Goal: Check status: Check status

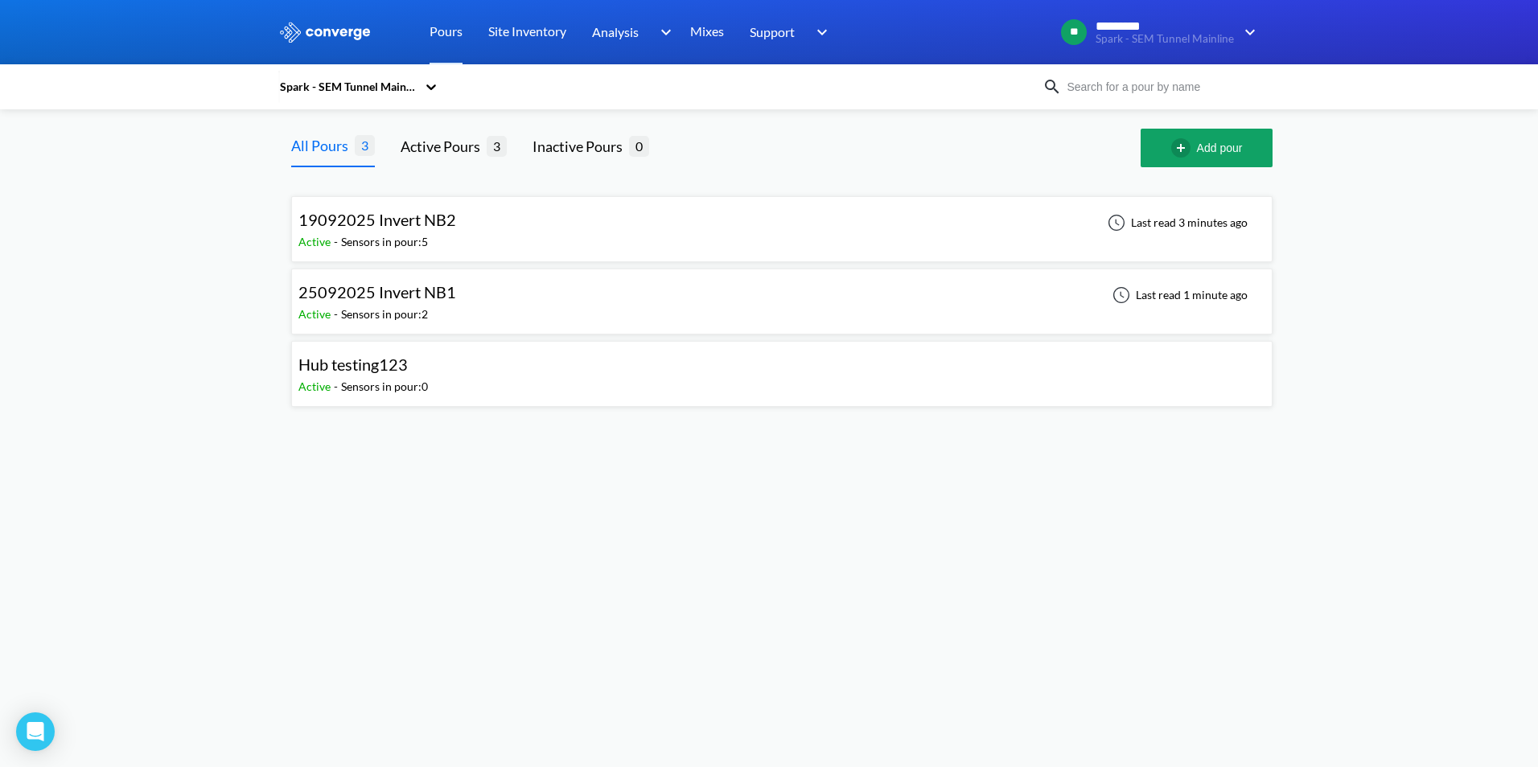
click at [388, 308] on div "Sensors in pour: 2" at bounding box center [384, 315] width 87 height 18
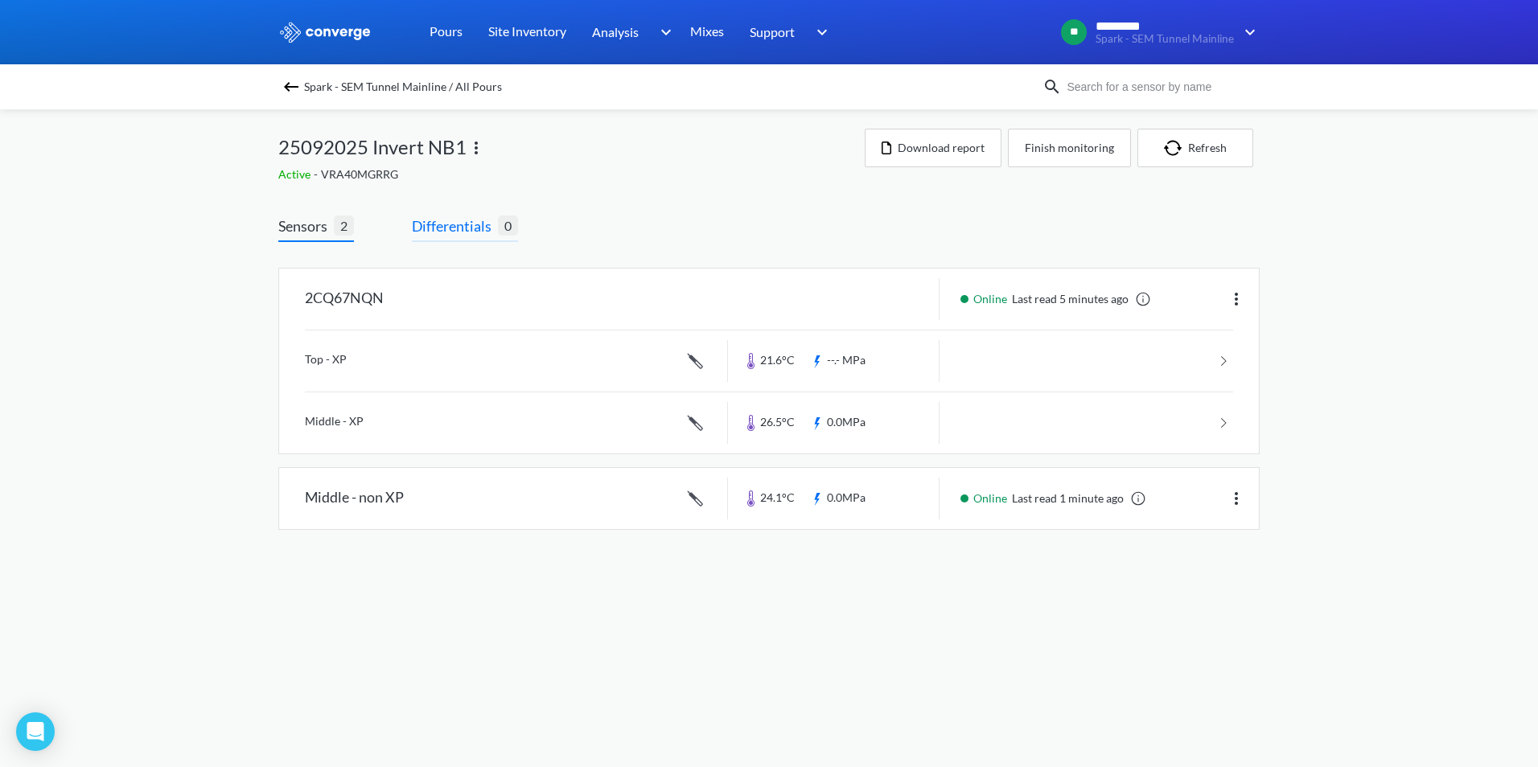
click at [454, 231] on span "Differentials" at bounding box center [455, 226] width 86 height 23
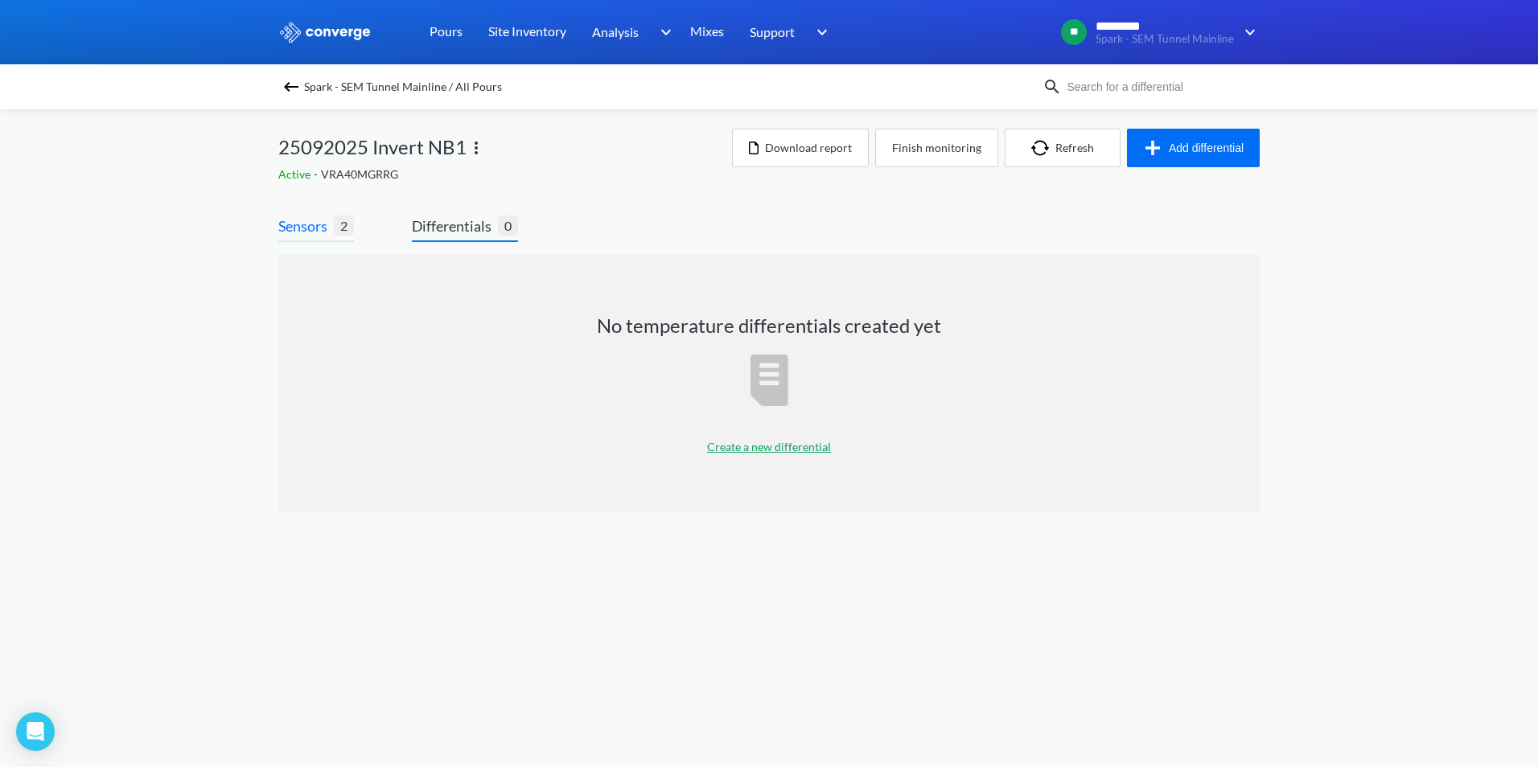
click at [318, 216] on span "Sensors" at bounding box center [305, 226] width 55 height 23
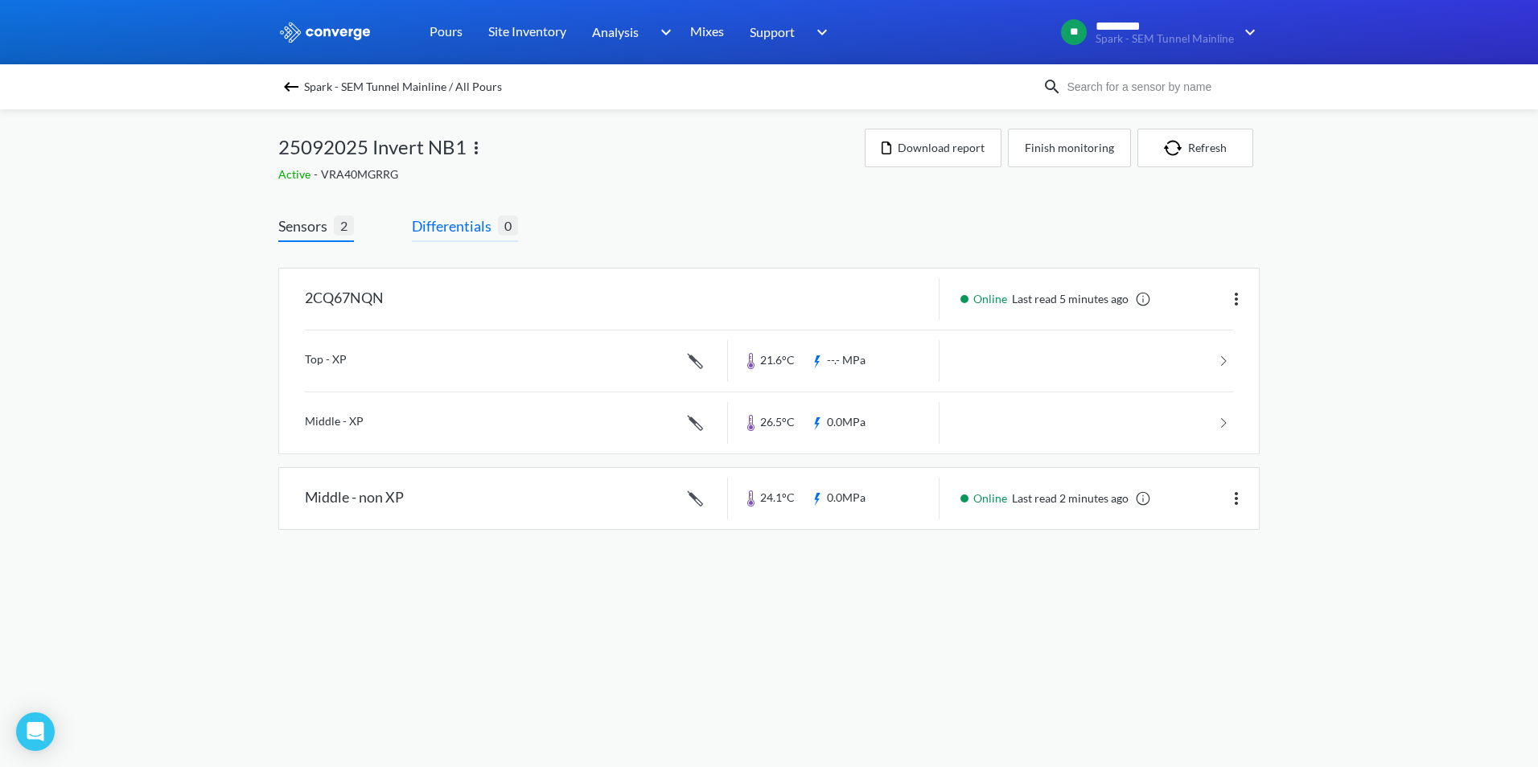
click at [432, 235] on span "Differentials" at bounding box center [455, 226] width 86 height 23
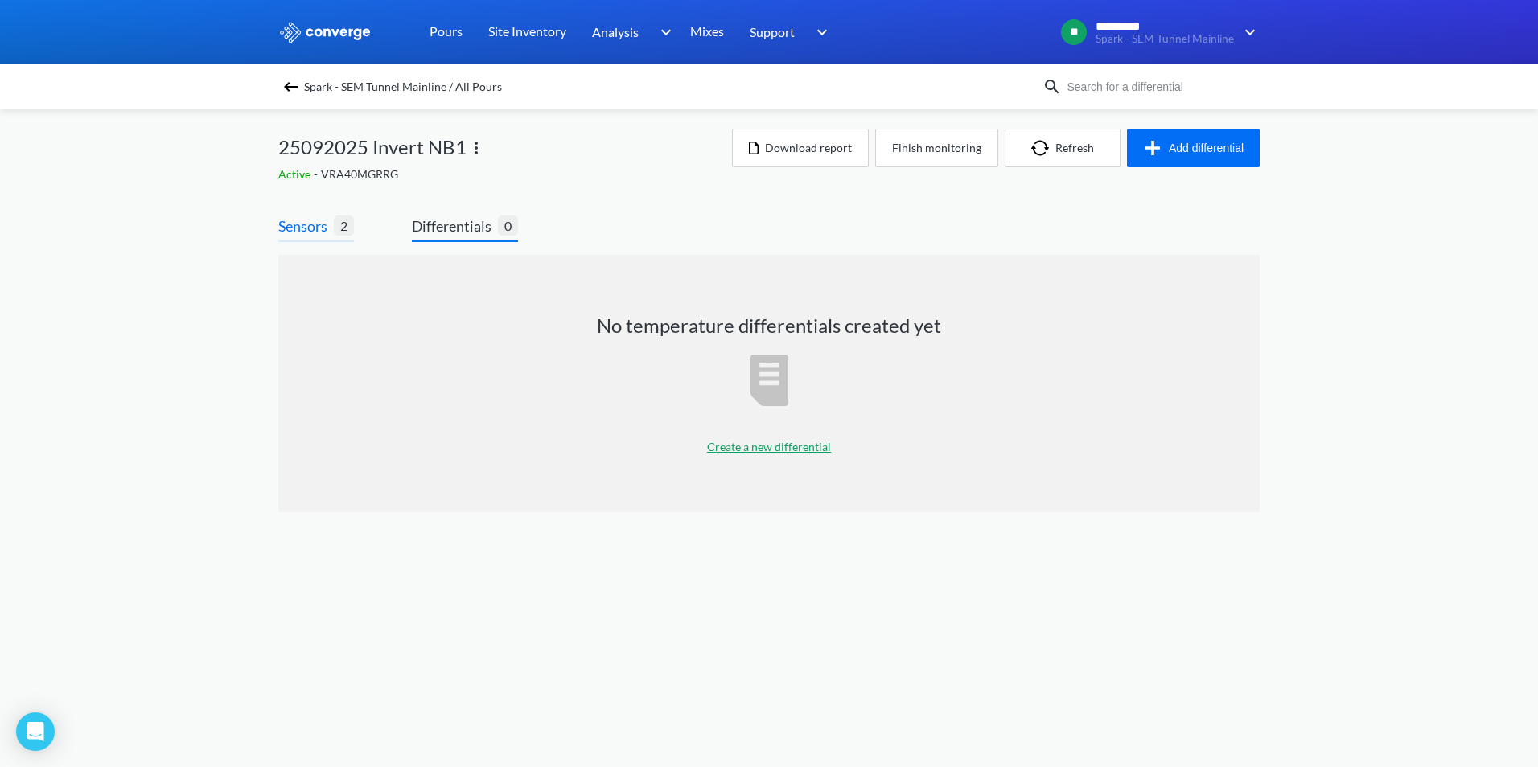
click at [310, 217] on span "Sensors" at bounding box center [305, 226] width 55 height 23
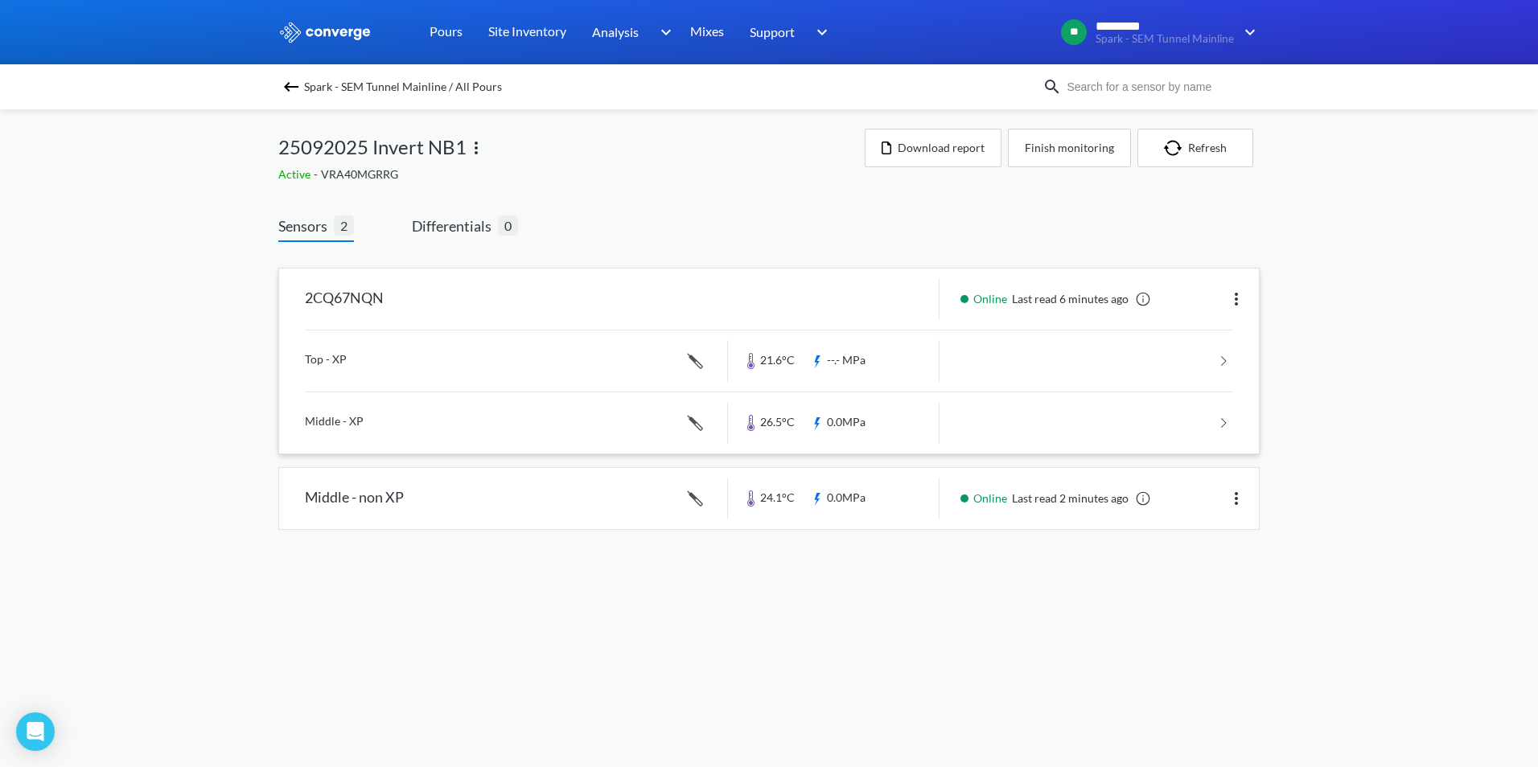
click at [530, 361] on link at bounding box center [769, 361] width 928 height 61
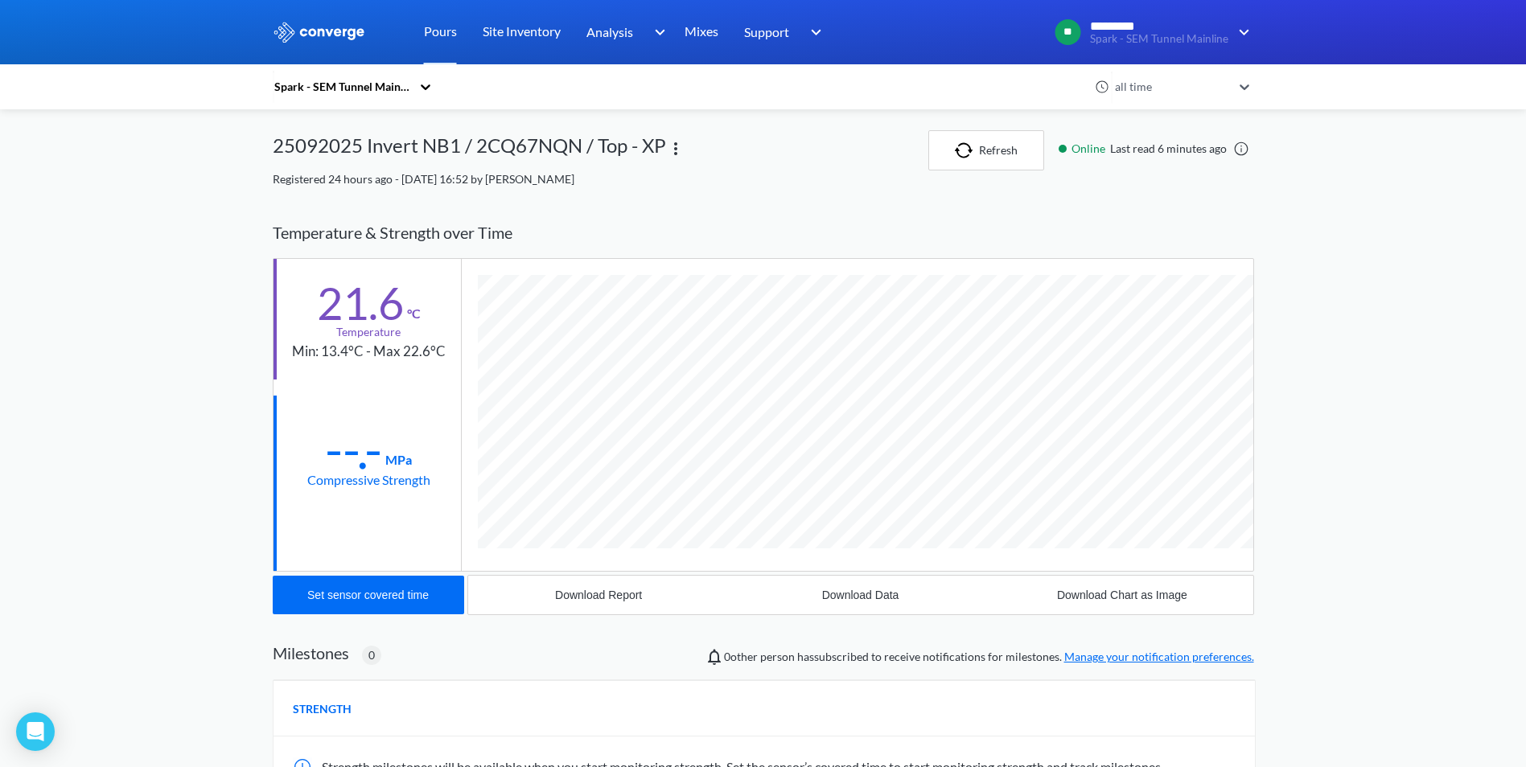
click at [1390, 479] on div "MENU Spark - SEM Tunnel Mainline Pours Site Inventory Analysis Concrete Perform…" at bounding box center [763, 499] width 1526 height 999
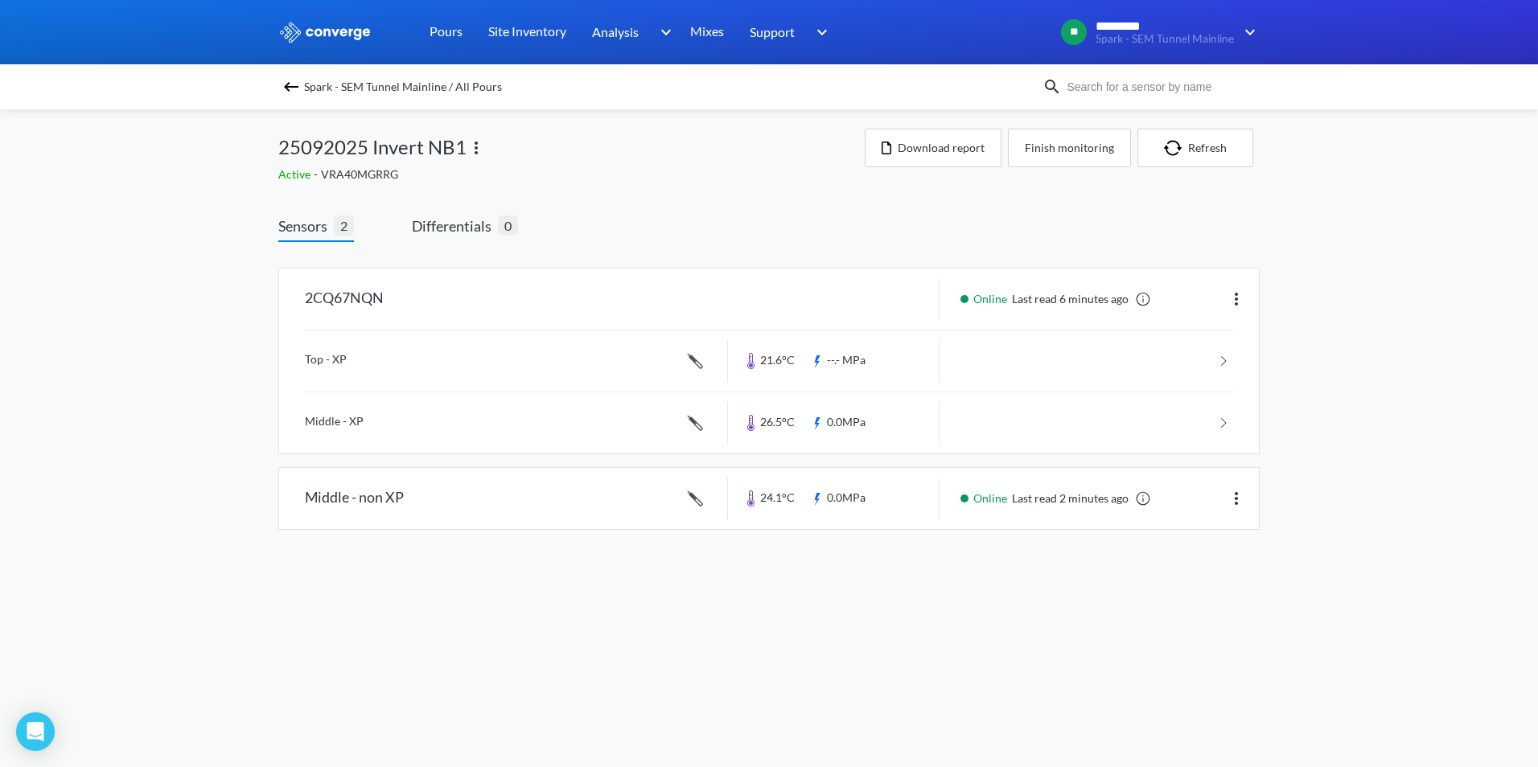
click at [1014, 615] on body "Sorry, this feature is not available in the demo OK MENU Spark - SEM Tunnel Mai…" at bounding box center [769, 383] width 1538 height 767
click at [285, 83] on img at bounding box center [290, 86] width 19 height 19
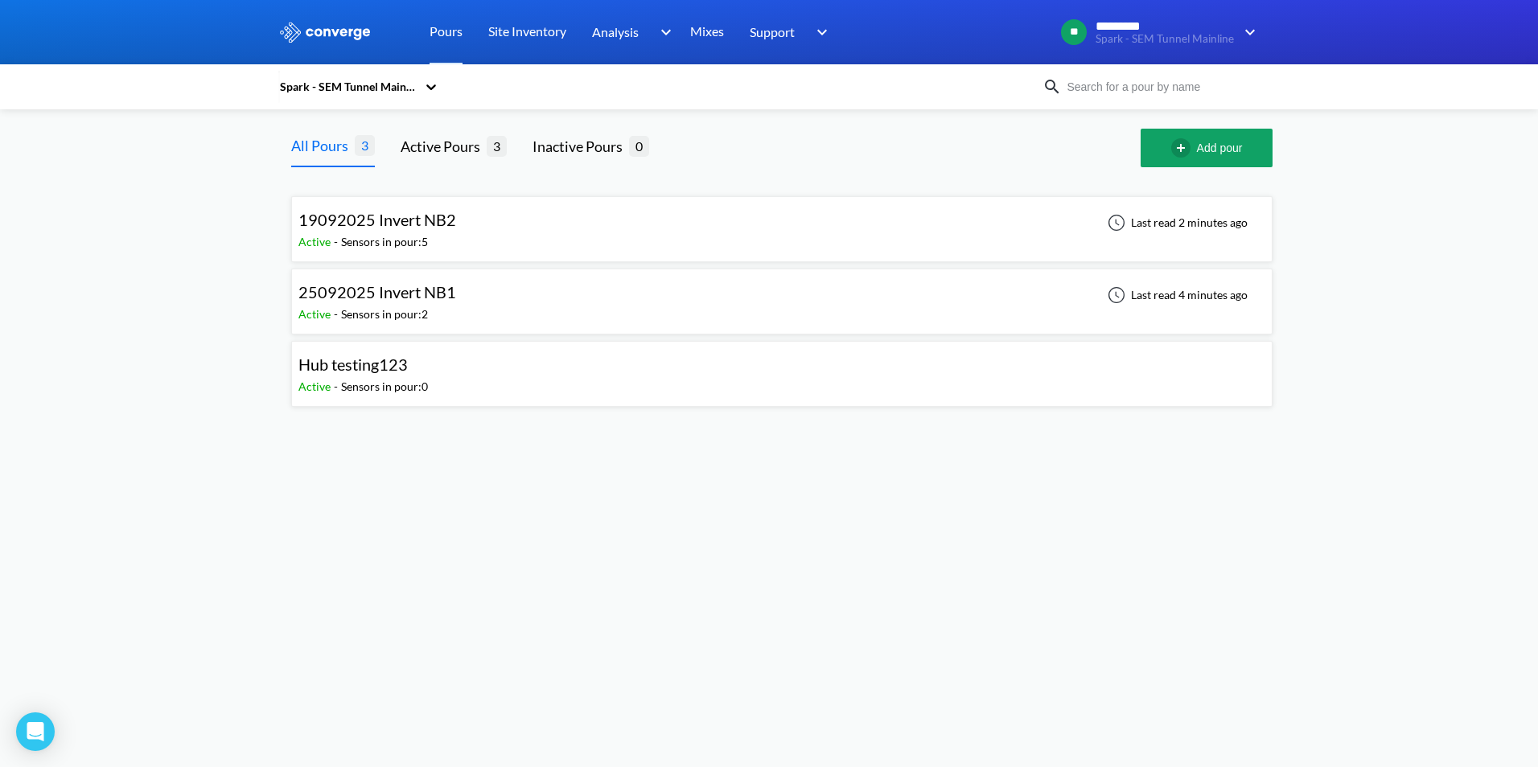
click at [362, 287] on span "25092025 Invert NB1" at bounding box center [377, 291] width 158 height 19
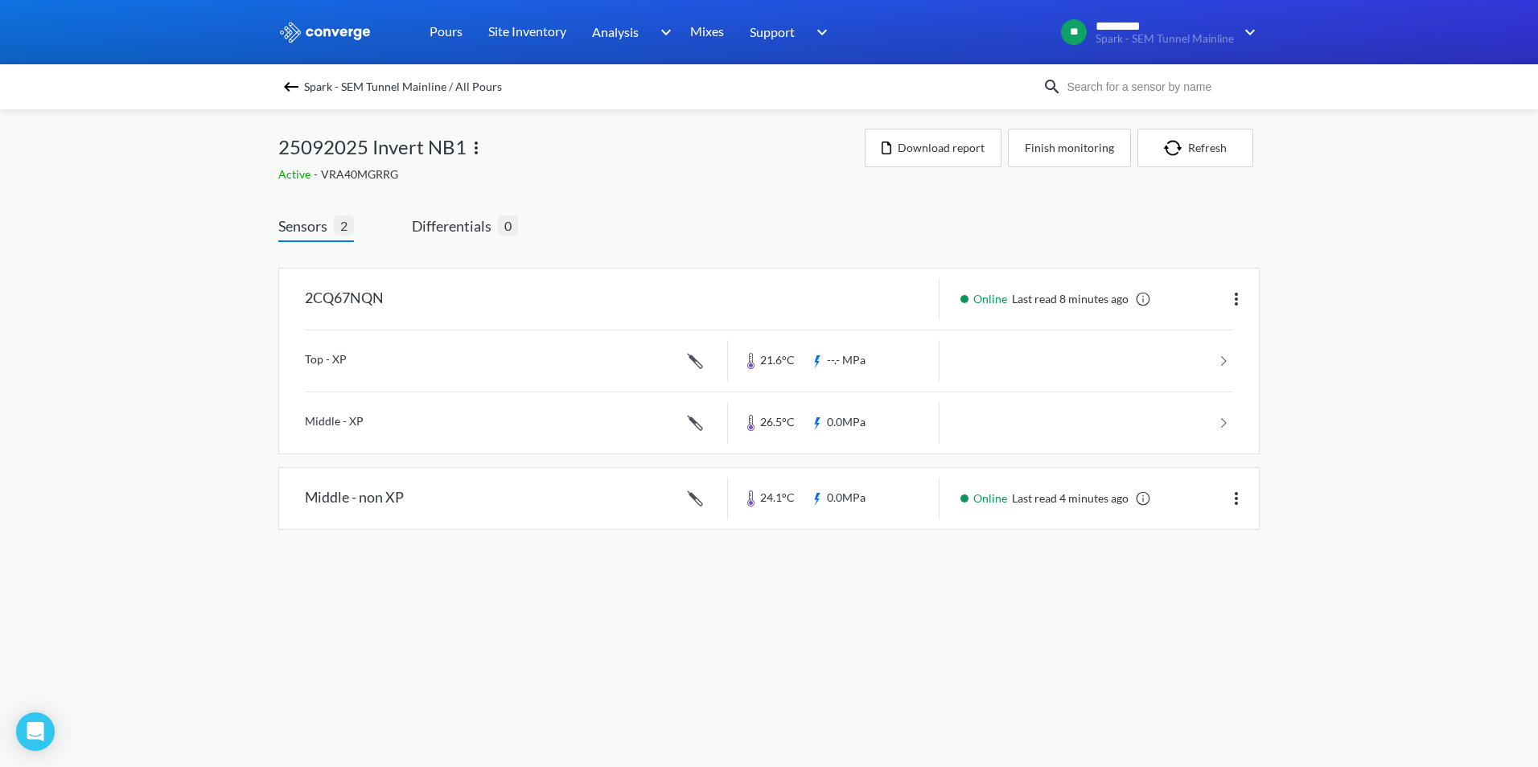
click at [289, 82] on img at bounding box center [290, 86] width 19 height 19
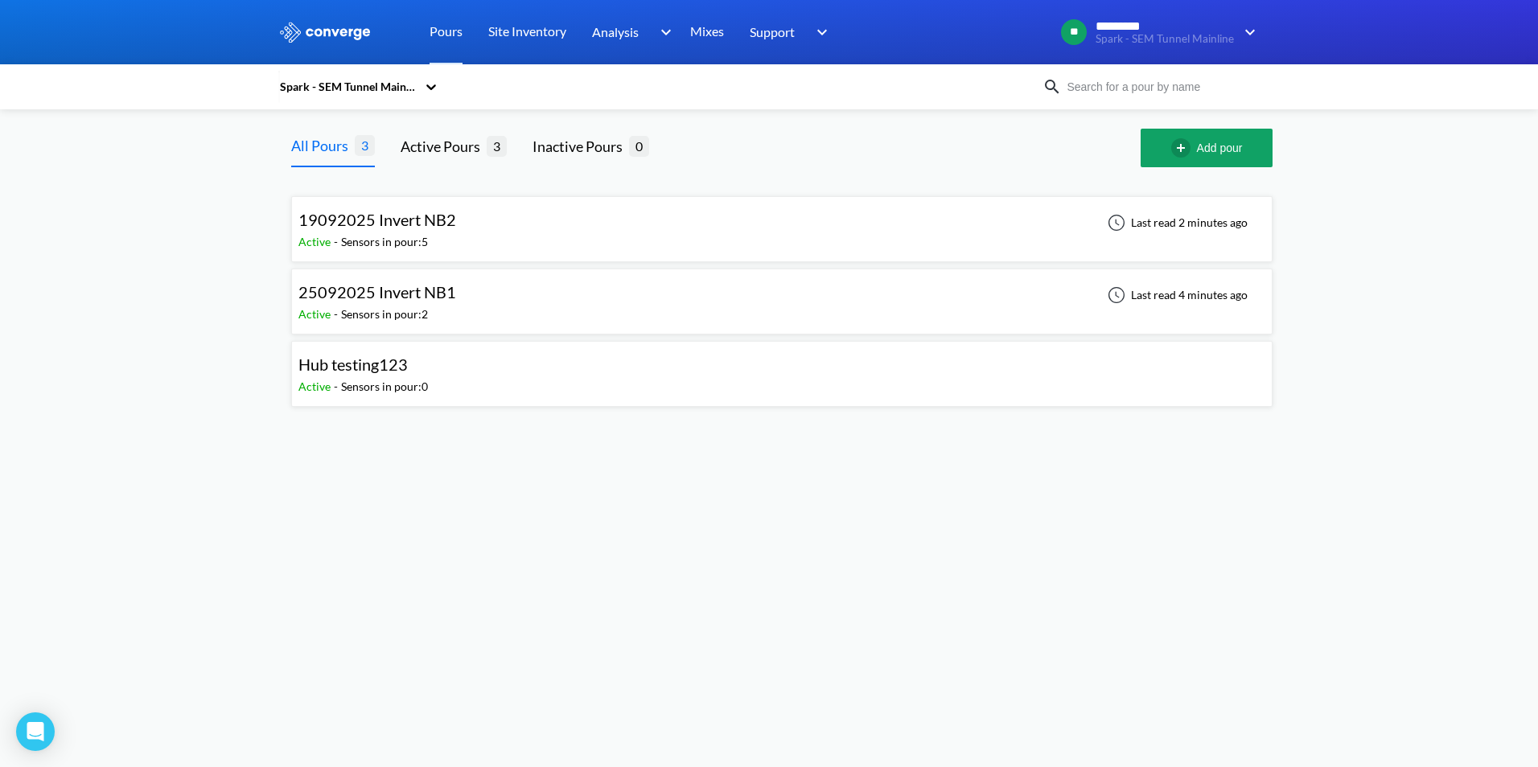
click at [623, 537] on body "Sorry, this feature is not available in the demo OK MENU Spark - SEM Tunnel Mai…" at bounding box center [769, 383] width 1538 height 767
click at [514, 236] on div "19092025 Invert NB2 Active - Sensors in pour: 5 Last read 2 minutes ago" at bounding box center [781, 228] width 967 height 51
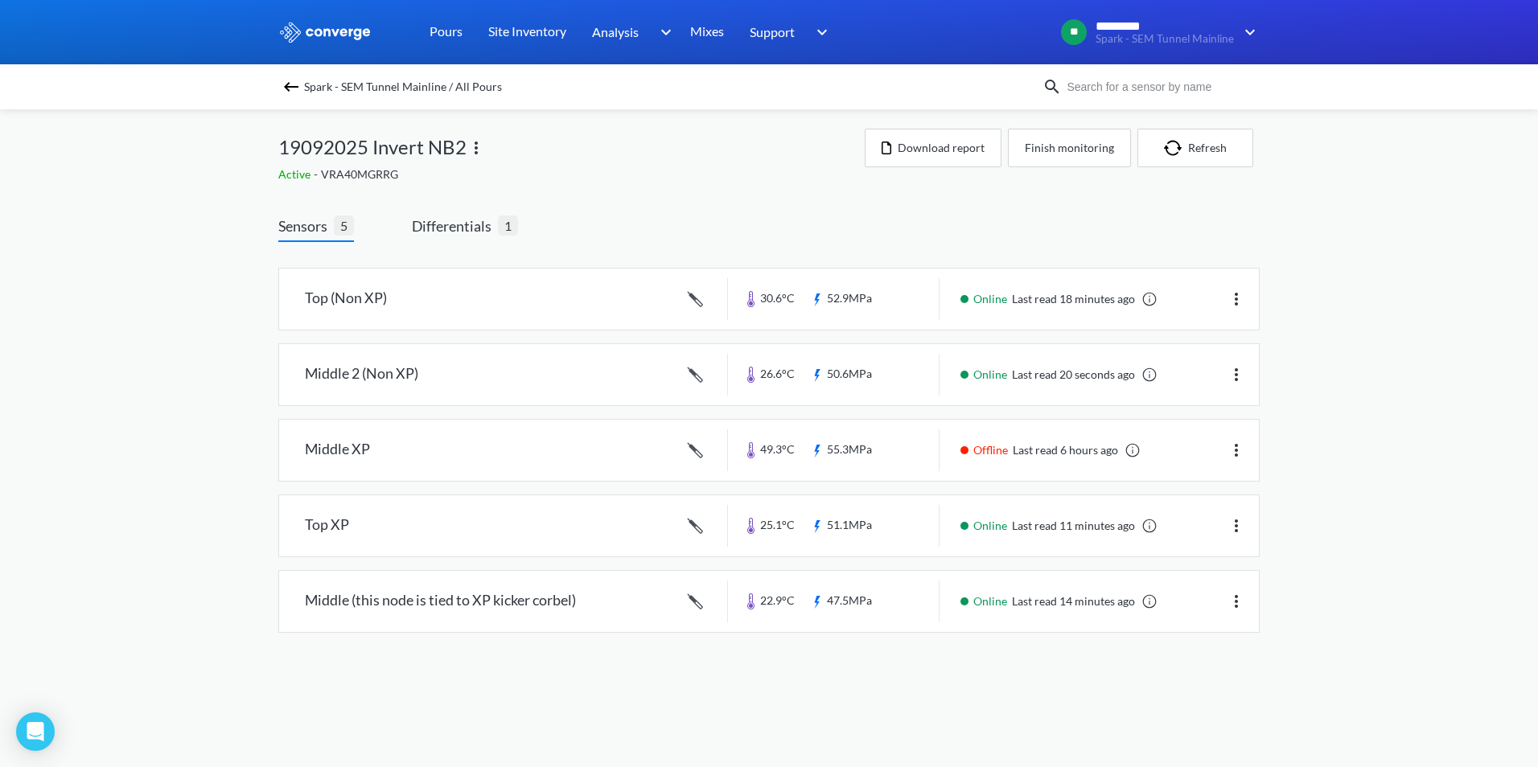
click at [285, 85] on img at bounding box center [290, 86] width 19 height 19
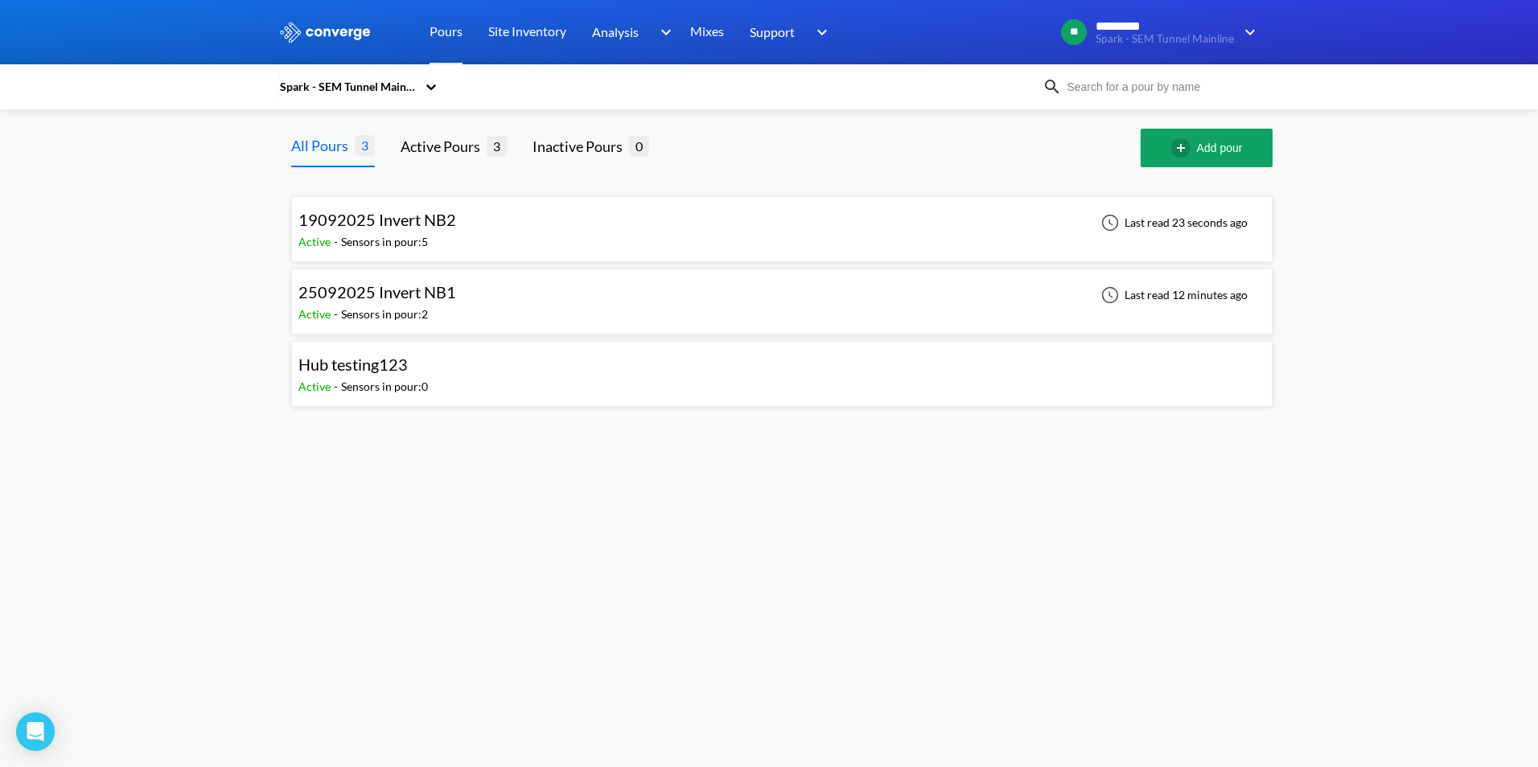
click at [571, 312] on div "25092025 Invert NB1 Active - Sensors in pour: 2 Last read 12 minutes ago" at bounding box center [781, 301] width 967 height 51
